Goal: Task Accomplishment & Management: Complete application form

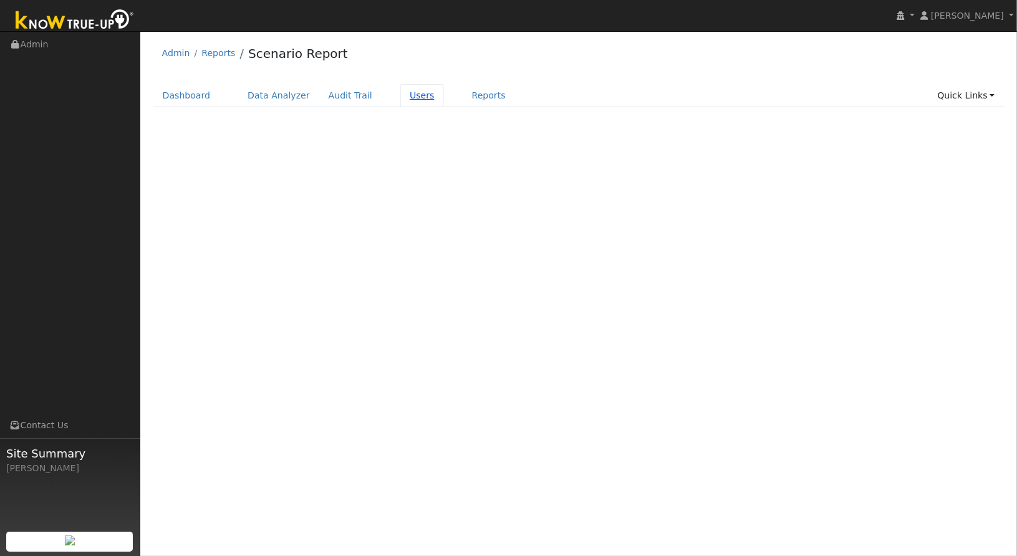
click at [400, 102] on link "Users" at bounding box center [422, 95] width 44 height 23
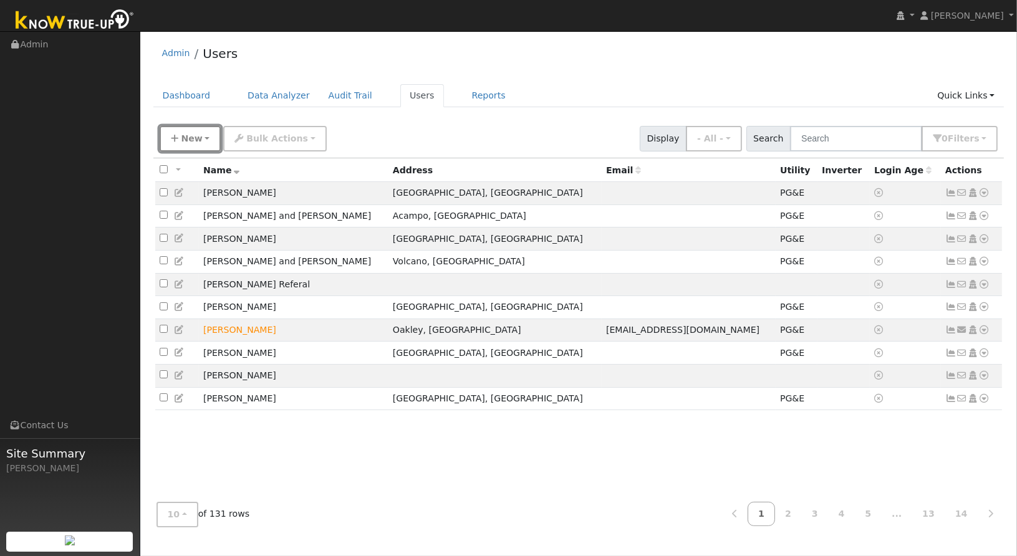
click at [192, 143] on span "New" at bounding box center [191, 138] width 21 height 10
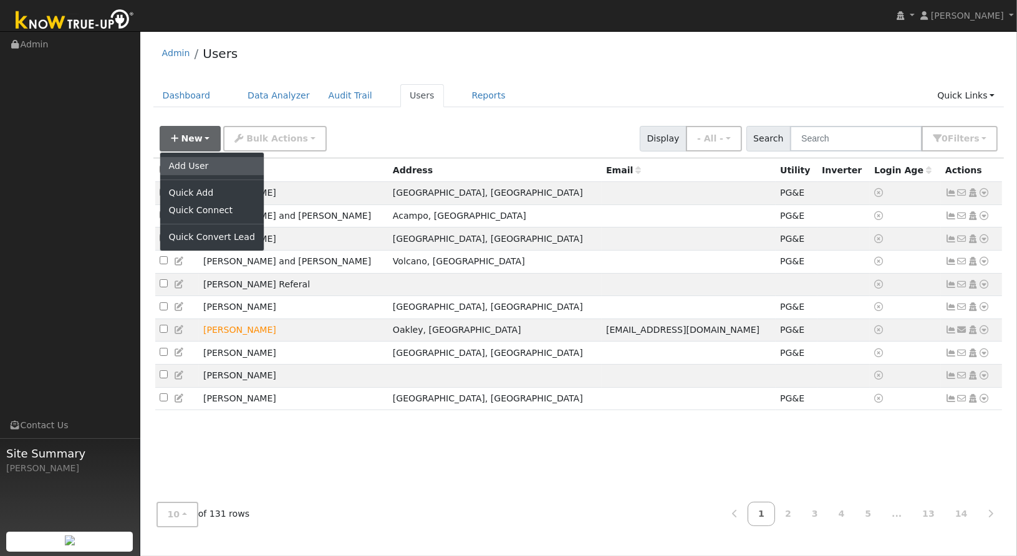
click at [227, 172] on link "Add User" at bounding box center [211, 165] width 103 height 17
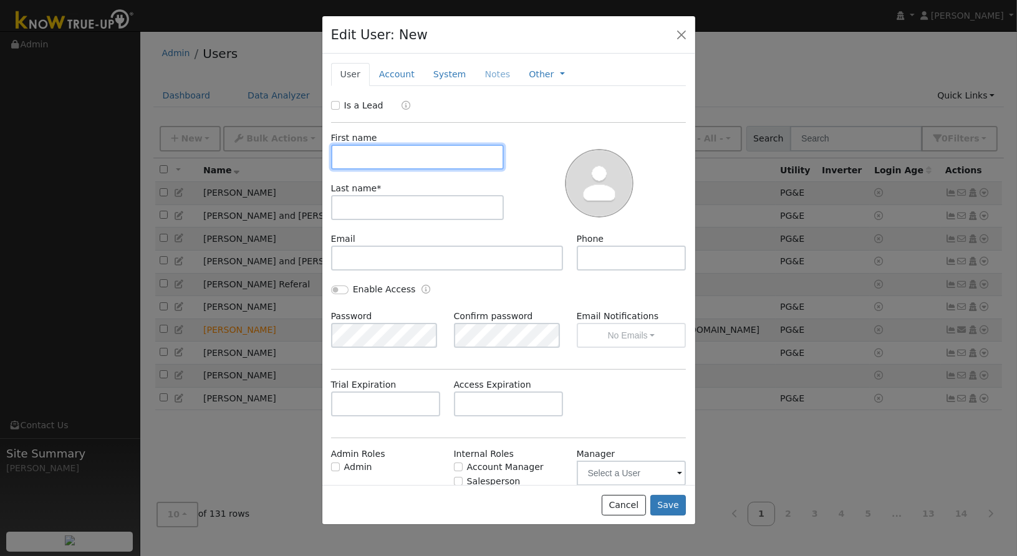
paste input "Charles McElwain"
drag, startPoint x: 375, startPoint y: 152, endPoint x: 414, endPoint y: 153, distance: 39.3
click at [414, 153] on input "Charles McElwain" at bounding box center [417, 157] width 173 height 25
type input "Charles"
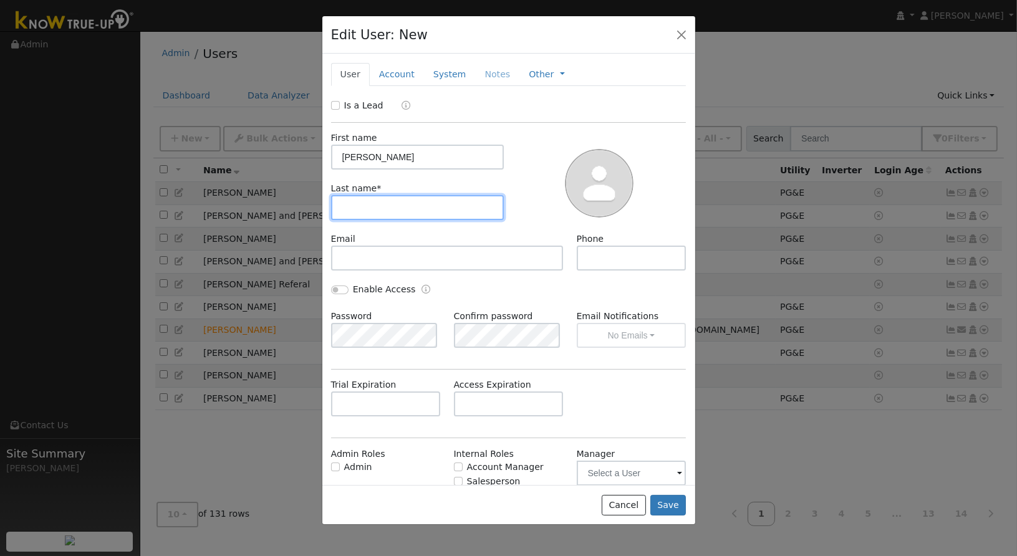
click at [381, 204] on input "text" at bounding box center [417, 207] width 173 height 25
paste input "McElwain"
type input "McElwain"
click at [666, 501] on button "Save" at bounding box center [668, 505] width 36 height 21
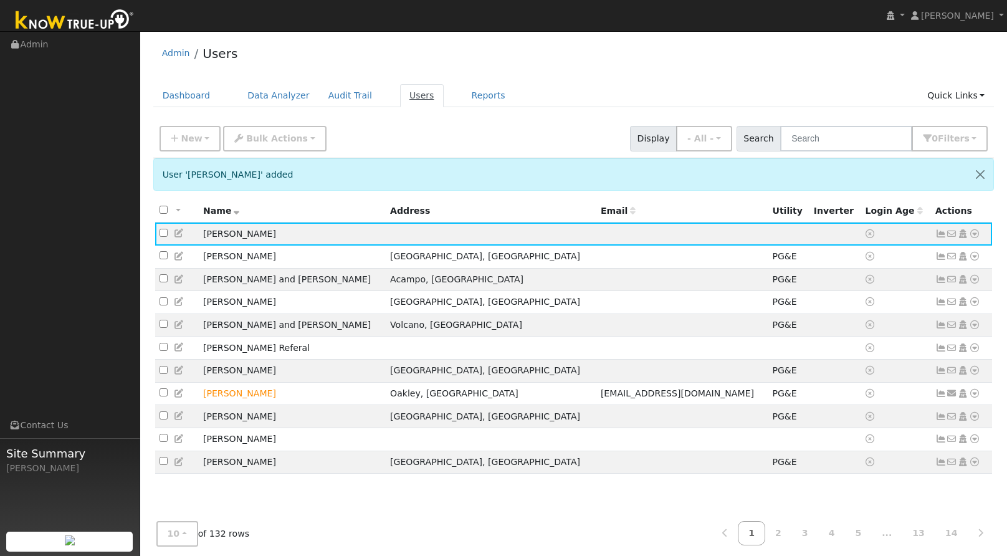
click at [410, 101] on link "Users" at bounding box center [422, 95] width 44 height 23
